Goal: Task Accomplishment & Management: Use online tool/utility

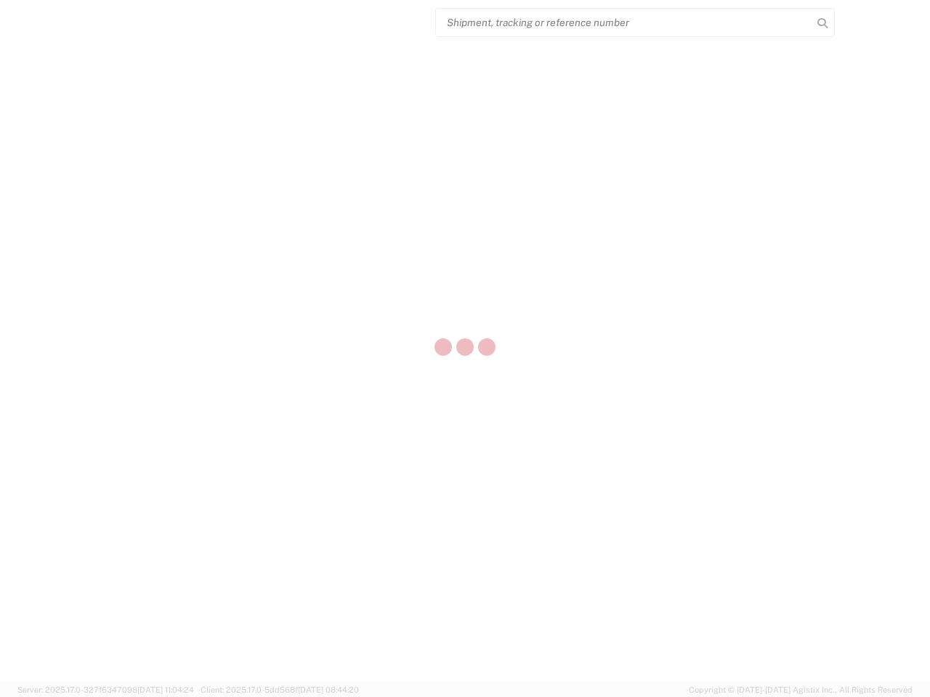
select select "US"
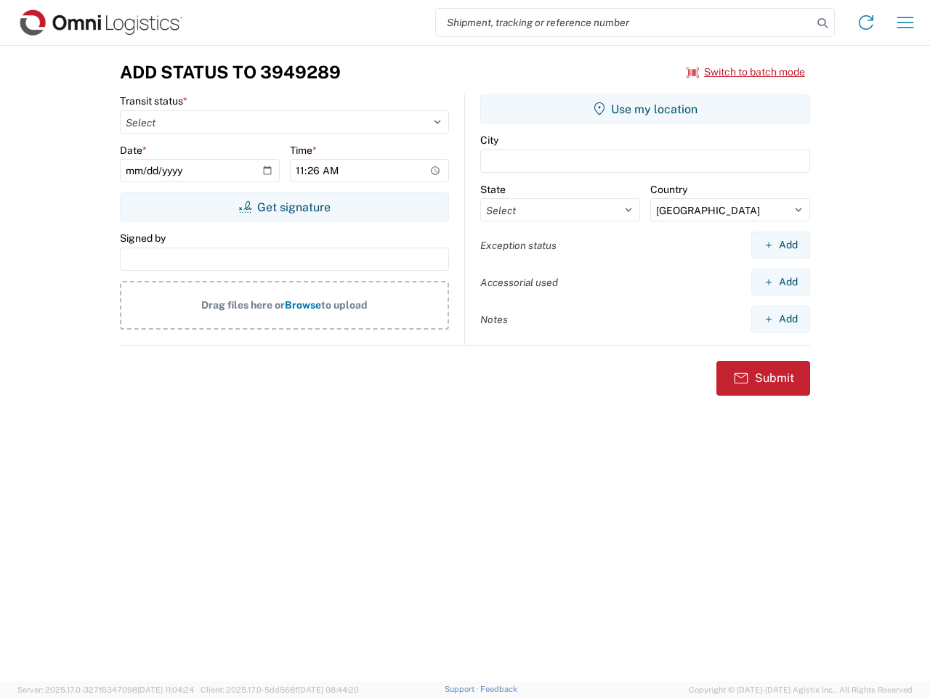
click at [624, 23] on input "search" at bounding box center [624, 23] width 376 height 28
click at [822, 23] on icon at bounding box center [822, 23] width 20 height 20
click at [866, 23] on icon at bounding box center [865, 22] width 23 height 23
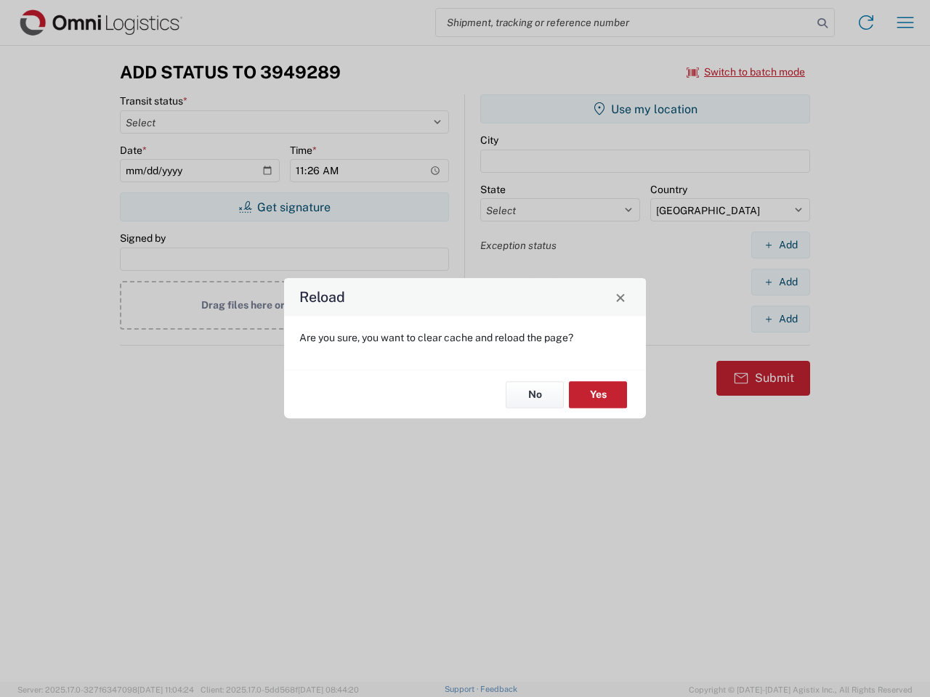
click at [905, 23] on div "Reload Are you sure, you want to clear cache and reload the page? No Yes" at bounding box center [465, 348] width 930 height 697
click at [746, 72] on div "Reload Are you sure, you want to clear cache and reload the page? No Yes" at bounding box center [465, 348] width 930 height 697
click at [284, 207] on div "Reload Are you sure, you want to clear cache and reload the page? No Yes" at bounding box center [465, 348] width 930 height 697
click at [645, 109] on div "Reload Are you sure, you want to clear cache and reload the page? No Yes" at bounding box center [465, 348] width 930 height 697
click at [780, 245] on div "Reload Are you sure, you want to clear cache and reload the page? No Yes" at bounding box center [465, 348] width 930 height 697
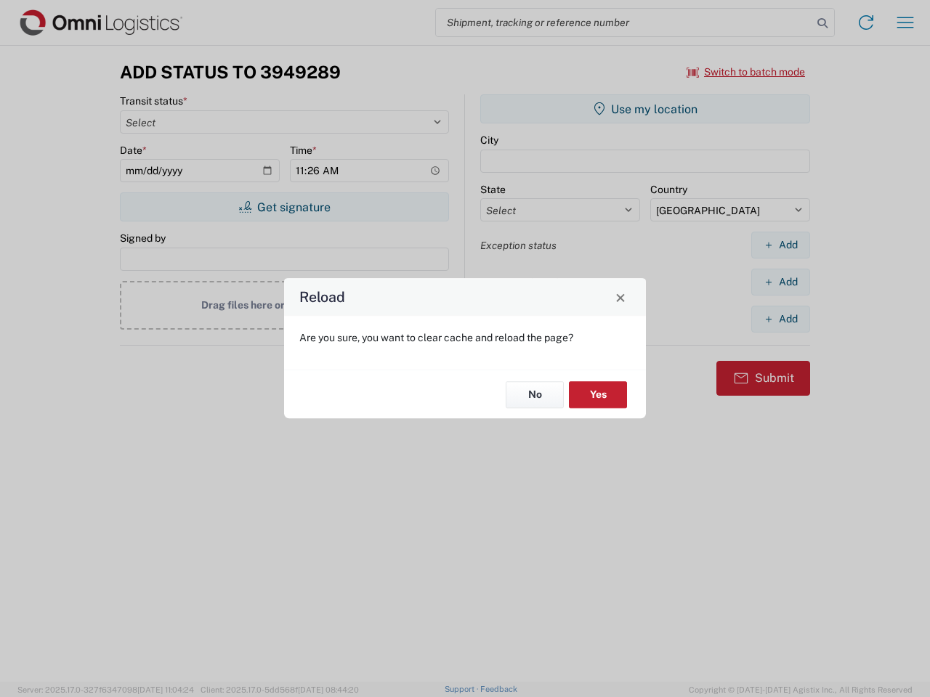
click at [780, 282] on div "Reload Are you sure, you want to clear cache and reload the page? No Yes" at bounding box center [465, 348] width 930 height 697
click at [780, 319] on div "Reload Are you sure, you want to clear cache and reload the page? No Yes" at bounding box center [465, 348] width 930 height 697
